Goal: Information Seeking & Learning: Check status

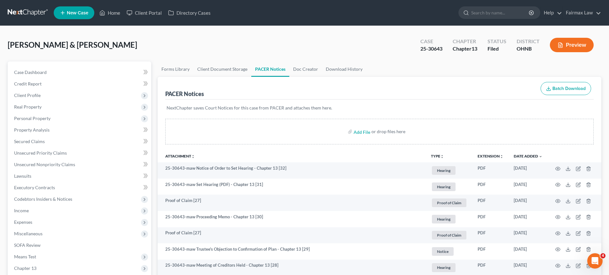
click at [115, 5] on ul "New Case Home Client Portal Directory Cases - No Result - See all results Or Pr…" at bounding box center [328, 12] width 548 height 17
click at [116, 18] on link "Home" at bounding box center [109, 13] width 27 height 12
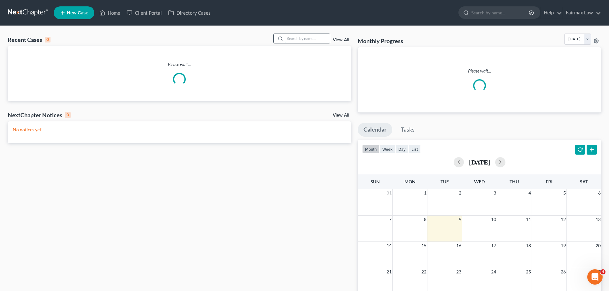
click at [313, 38] on input "search" at bounding box center [307, 38] width 45 height 9
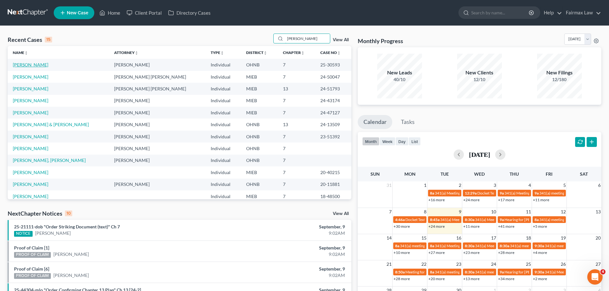
type input "[PERSON_NAME]"
click at [29, 64] on link "[PERSON_NAME]" at bounding box center [31, 64] width 36 height 5
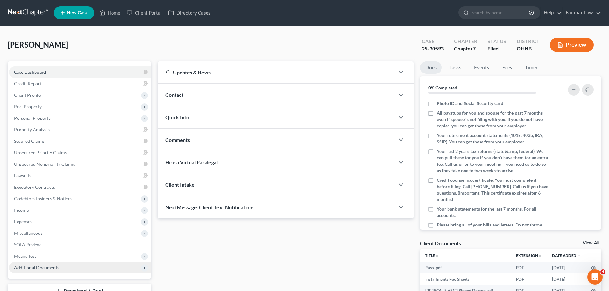
click at [73, 262] on span "Additional Documents" at bounding box center [80, 268] width 142 height 12
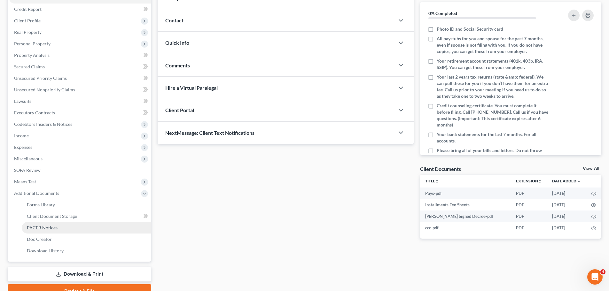
click at [52, 229] on span "PACER Notices" at bounding box center [42, 227] width 31 height 5
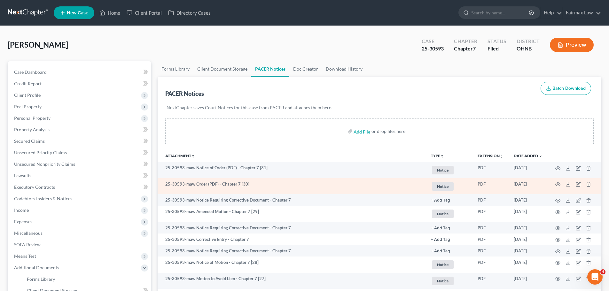
click at [555, 179] on td at bounding box center [575, 186] width 54 height 16
click at [559, 183] on icon "button" at bounding box center [558, 184] width 5 height 5
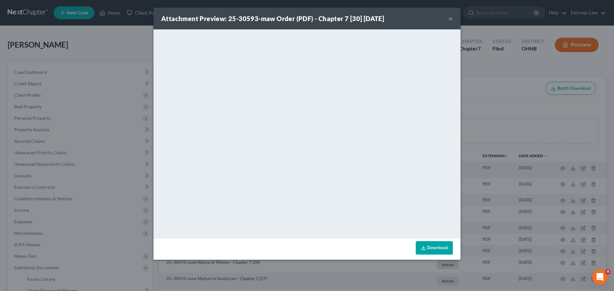
click at [516, 148] on div "Attachment Preview: 25-30593-maw Order (PDF) - Chapter 7 [30] [DATE] × <object …" at bounding box center [307, 145] width 614 height 291
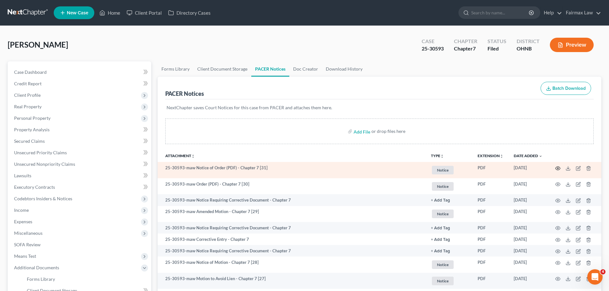
click at [560, 167] on icon "button" at bounding box center [558, 169] width 5 height 4
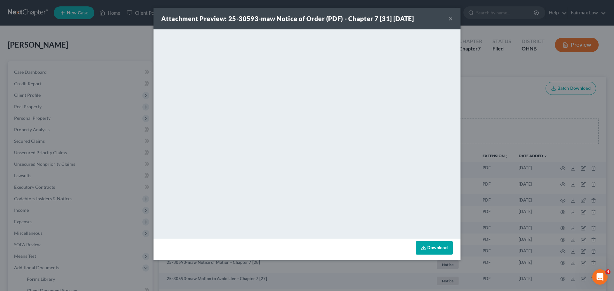
click at [532, 176] on div "Attachment Preview: 25-30593-maw Notice of Order (PDF) - Chapter 7 [31] [DATE] …" at bounding box center [307, 145] width 614 height 291
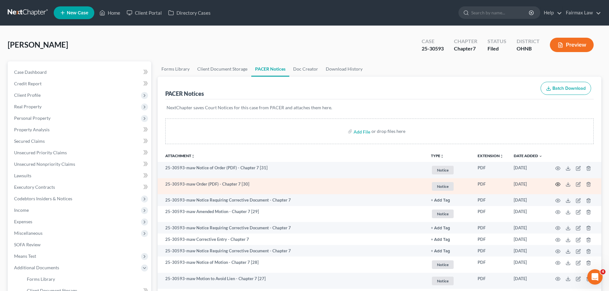
click at [559, 183] on icon "button" at bounding box center [558, 184] width 5 height 5
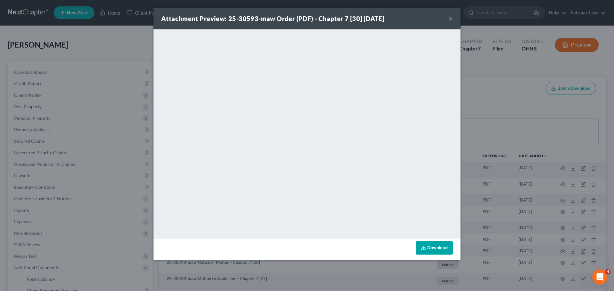
drag, startPoint x: 528, startPoint y: 143, endPoint x: 518, endPoint y: 157, distance: 17.1
click at [526, 143] on div "Attachment Preview: 25-30593-maw Order (PDF) - Chapter 7 [30] [DATE] × <object …" at bounding box center [307, 145] width 614 height 291
